Goal: Information Seeking & Learning: Find specific fact

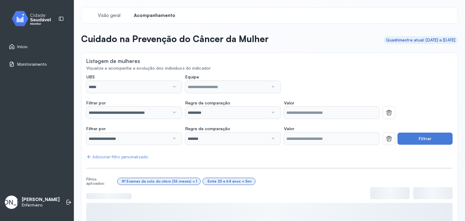
click at [21, 62] on span "Monitoramento" at bounding box center [31, 64] width 29 height 5
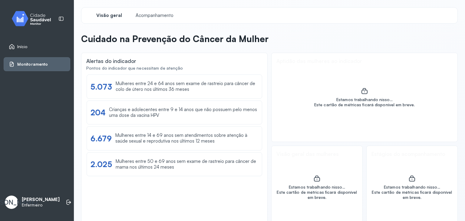
click at [20, 48] on span "Início" at bounding box center [22, 46] width 10 height 5
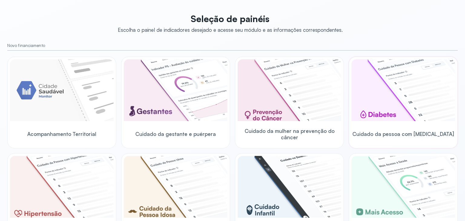
click at [375, 85] on img at bounding box center [404, 90] width 104 height 62
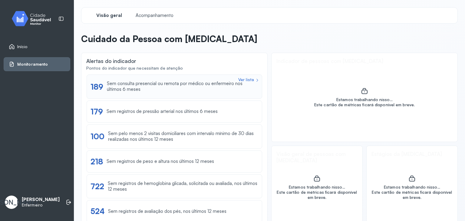
scroll to position [16, 0]
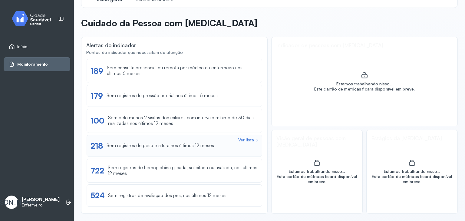
click at [177, 147] on div "Sem registros de peso e altura nos últimos 12 meses" at bounding box center [160, 146] width 107 height 6
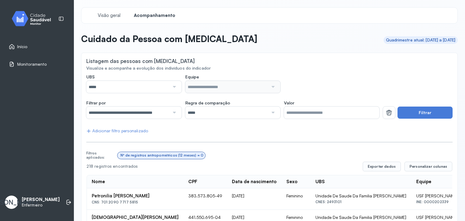
click at [152, 93] on div "*****" at bounding box center [127, 87] width 83 height 12
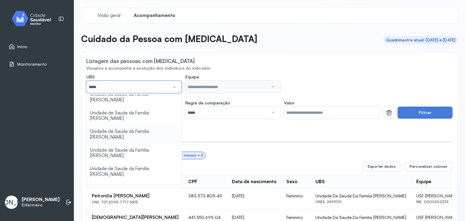
scroll to position [61, 0]
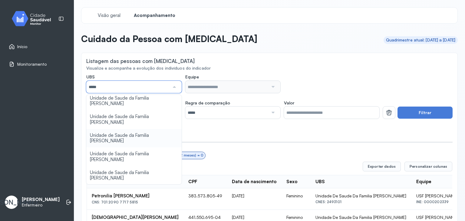
type input "*****"
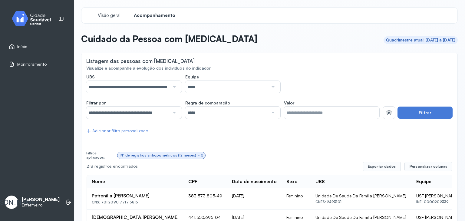
click at [413, 108] on button "Filtrar" at bounding box center [425, 113] width 55 height 12
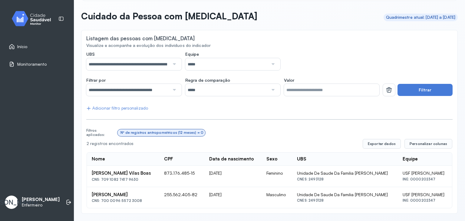
scroll to position [0, 0]
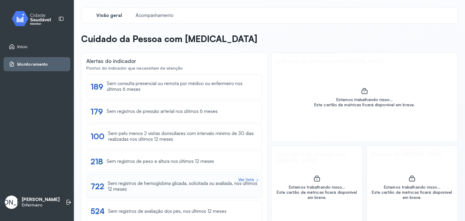
click at [140, 186] on div "Sem registros de hemoglobina glicada, solicitada ou avaliada, nos últimos 12 me…" at bounding box center [183, 187] width 150 height 12
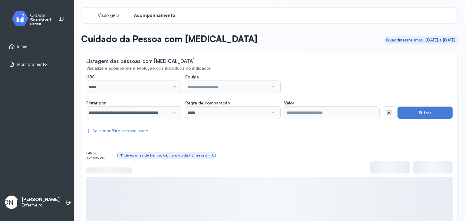
click at [171, 89] on div at bounding box center [174, 87] width 8 height 12
click at [173, 86] on div at bounding box center [174, 87] width 8 height 12
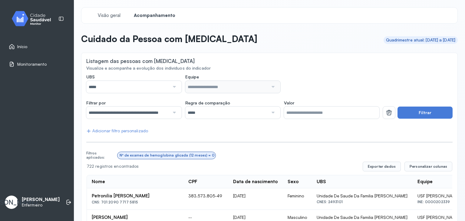
click at [170, 85] on div at bounding box center [174, 87] width 8 height 12
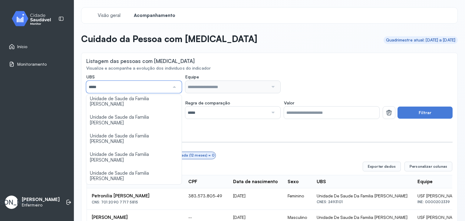
scroll to position [61, 0]
type input "*****"
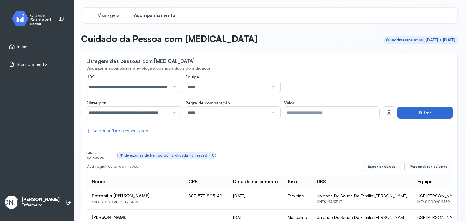
click at [420, 113] on button "Filtrar" at bounding box center [425, 113] width 55 height 12
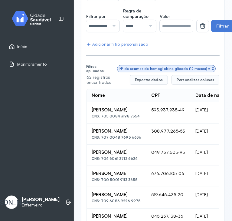
scroll to position [45, 0]
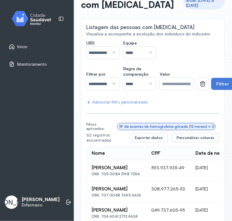
drag, startPoint x: 102, startPoint y: 173, endPoint x: 137, endPoint y: 170, distance: 35.3
click at [137, 170] on div "Maria José De Oliveira CNS: 705 0084 3198 7354" at bounding box center [117, 170] width 50 height 11
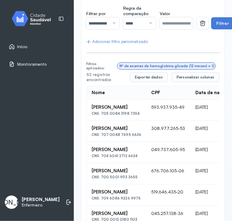
scroll to position [136, 0]
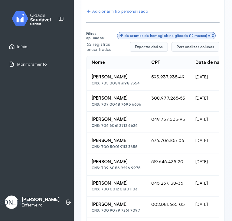
drag, startPoint x: 101, startPoint y: 102, endPoint x: 140, endPoint y: 106, distance: 39.5
click at [140, 106] on div "CNS: 707 0048 7695 6636" at bounding box center [117, 104] width 50 height 4
copy div "707 0048 7695 6636"
drag, startPoint x: 101, startPoint y: 125, endPoint x: 135, endPoint y: 127, distance: 34.9
click at [135, 127] on td "Maria Madalena Santos Silva CNS: 704 6061 2712 6624" at bounding box center [117, 122] width 60 height 21
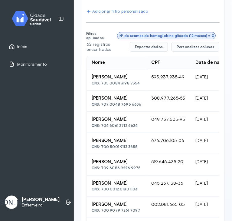
copy div "704 6061 2712 6624"
drag, startPoint x: 101, startPoint y: 146, endPoint x: 137, endPoint y: 146, distance: 36.3
click at [137, 146] on div "CNS: 700 5001 9113 3655" at bounding box center [117, 147] width 50 height 4
copy div "700 5001 9113 3655"
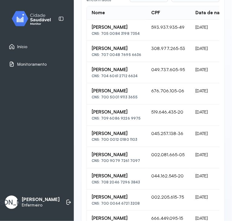
scroll to position [196, 0]
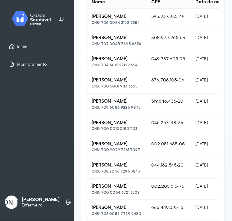
drag, startPoint x: 99, startPoint y: 107, endPoint x: 140, endPoint y: 107, distance: 40.6
click at [140, 107] on div "CNS: 709 6086 9226 9975" at bounding box center [117, 107] width 50 height 4
click at [140, 111] on td "Izauri Alves Da Silva CNS: 709 6086 9226 9975" at bounding box center [117, 104] width 60 height 21
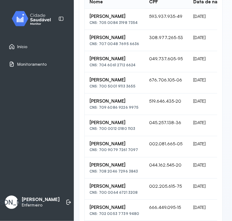
drag, startPoint x: 99, startPoint y: 108, endPoint x: 133, endPoint y: 106, distance: 34.0
click at [133, 106] on div "CNS: 709 6086 9226 9975" at bounding box center [115, 107] width 50 height 4
copy div "709 6086 9226 9975"
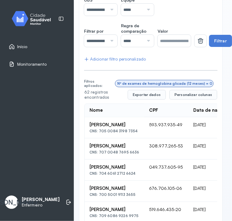
scroll to position [166, 2]
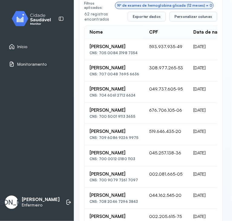
drag, startPoint x: 99, startPoint y: 51, endPoint x: 139, endPoint y: 51, distance: 40.6
click at [139, 51] on div "CNS: 705 0084 3198 7354" at bounding box center [115, 53] width 50 height 4
copy div "705 0084 3198 7354"
drag, startPoint x: 99, startPoint y: 73, endPoint x: 136, endPoint y: 71, distance: 37.0
click at [136, 71] on div "Antonio De Souza Rios CNS: 707 0048 7695 6636" at bounding box center [115, 70] width 50 height 11
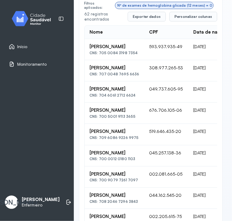
copy div "707 0048 7695 6636"
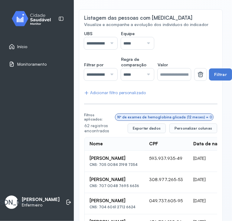
scroll to position [15, 2]
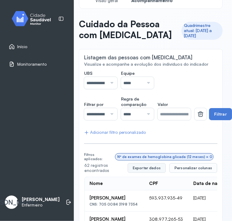
click at [149, 167] on button "Exportar dados" at bounding box center [147, 168] width 38 height 10
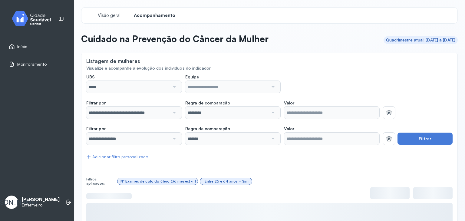
click at [40, 18] on img at bounding box center [33, 19] width 54 height 18
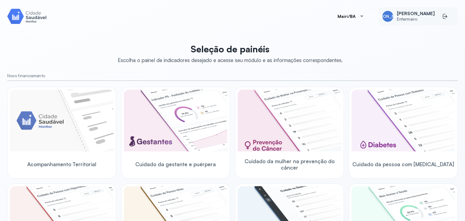
click at [418, 15] on span "[PERSON_NAME]" at bounding box center [416, 14] width 38 height 6
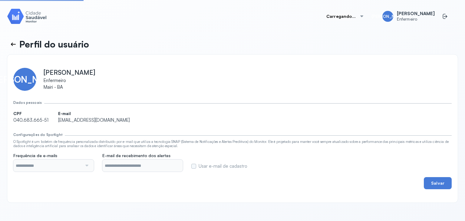
type input "**********"
click at [364, 16] on div at bounding box center [361, 16] width 5 height 5
click at [427, 12] on span "[PERSON_NAME]" at bounding box center [416, 14] width 38 height 6
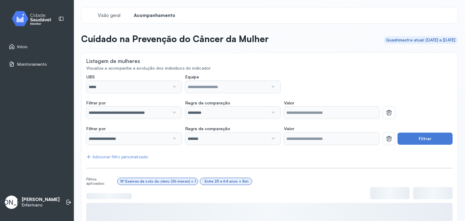
click at [45, 193] on div "JA Jadna Araujo Enfermeiro" at bounding box center [37, 202] width 67 height 18
drag, startPoint x: 36, startPoint y: 199, endPoint x: 28, endPoint y: 207, distance: 11.3
click at [32, 202] on div "Jadna Araujo Enfermeiro" at bounding box center [41, 202] width 38 height 11
click at [67, 200] on icon at bounding box center [68, 202] width 3 height 5
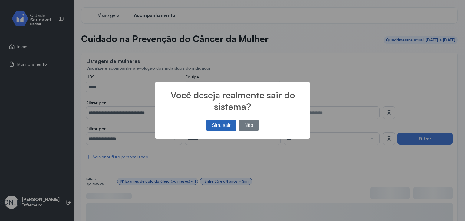
click at [213, 125] on button "Sim, sair" at bounding box center [220, 126] width 29 height 12
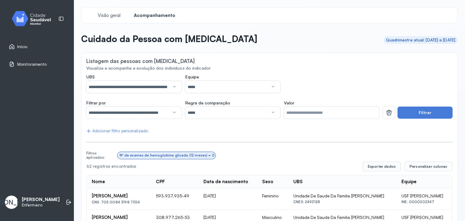
scroll to position [15, 0]
